Goal: Use online tool/utility

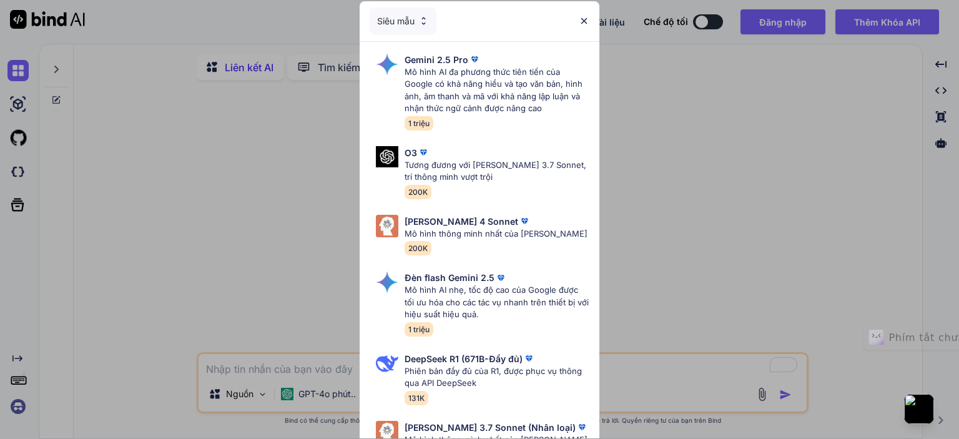
click at [583, 21] on img at bounding box center [584, 21] width 11 height 11
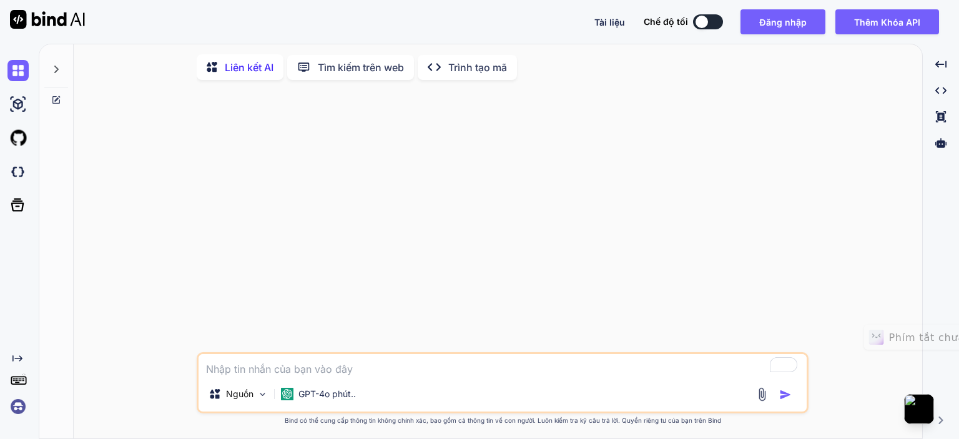
click at [556, 212] on div at bounding box center [503, 221] width 609 height 262
click at [556, 182] on div at bounding box center [503, 221] width 609 height 262
click at [463, 245] on div at bounding box center [503, 221] width 609 height 262
click at [277, 372] on textarea "Để làm phong phú thêm các tương tác của trình đọc màn hình, vui lòng kích hoạt …" at bounding box center [503, 365] width 608 height 22
click at [262, 395] on img at bounding box center [262, 394] width 11 height 11
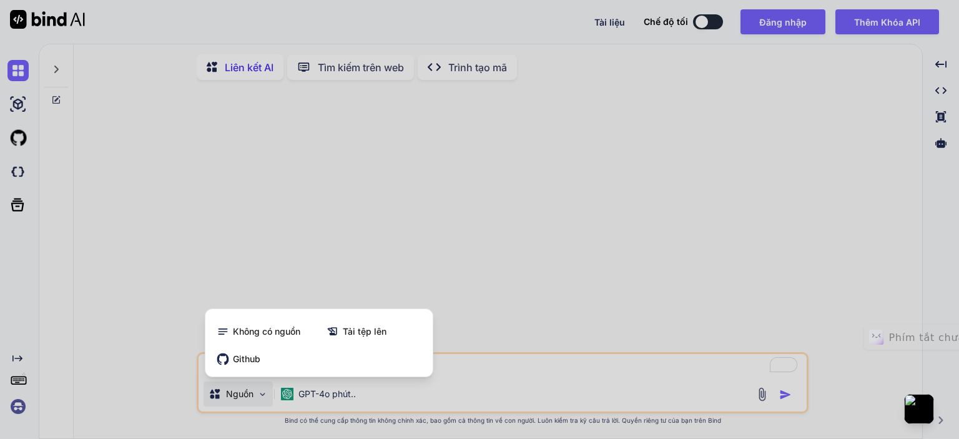
click at [385, 215] on div at bounding box center [479, 219] width 959 height 439
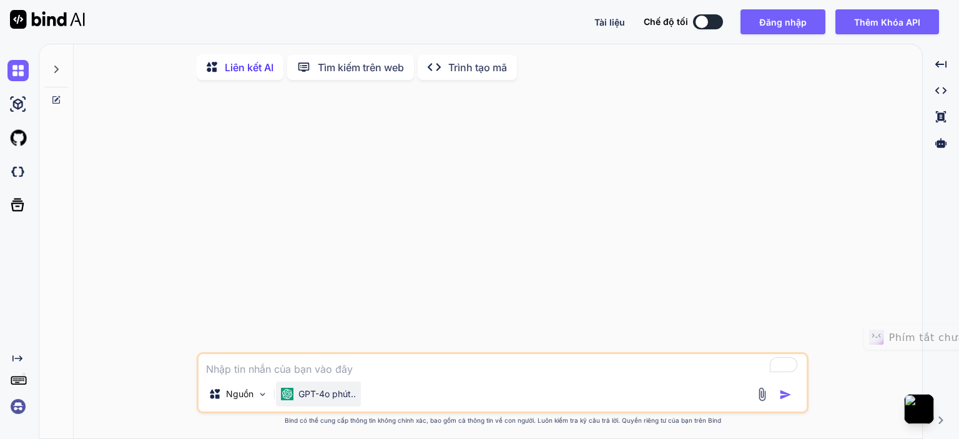
click at [335, 395] on font "GPT-4o phút.." at bounding box center [326, 393] width 57 height 11
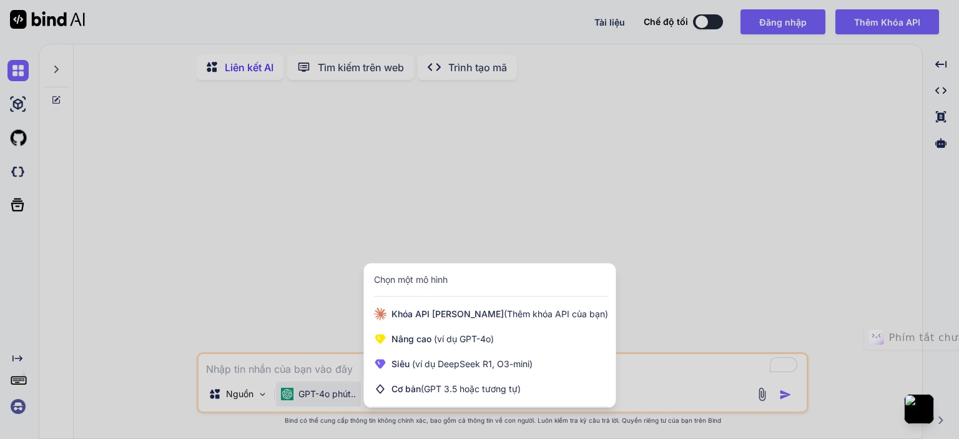
click at [409, 191] on div at bounding box center [479, 219] width 959 height 439
type textarea "x"
